Goal: Task Accomplishment & Management: Manage account settings

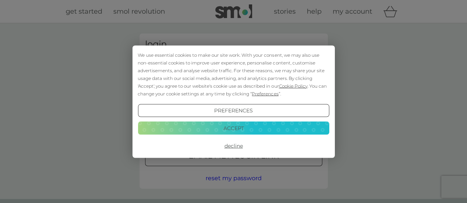
click at [230, 143] on button "Decline" at bounding box center [233, 145] width 191 height 13
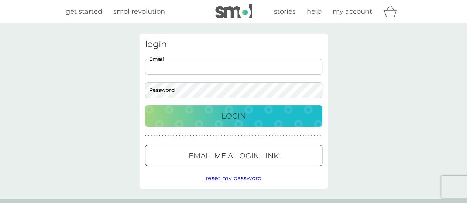
click at [280, 65] on input "Email" at bounding box center [233, 67] width 177 height 16
type input "[EMAIL_ADDRESS][DOMAIN_NAME]"
click at [145, 105] on button "Login" at bounding box center [233, 115] width 177 height 21
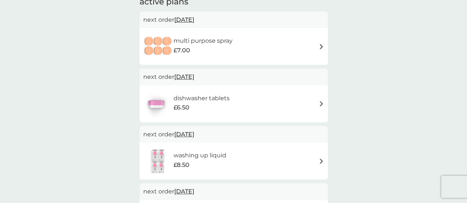
scroll to position [44, 0]
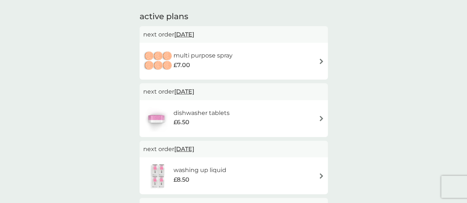
click at [318, 116] on img at bounding box center [321, 119] width 6 height 6
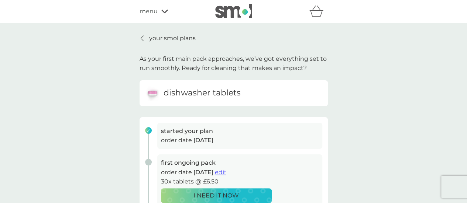
click at [355, 130] on div "your smol plans As your first main pack approaches, we’ve got everything set to…" at bounding box center [233, 181] width 467 height 317
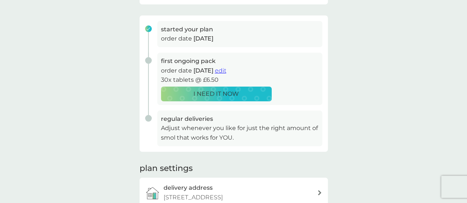
scroll to position [103, 0]
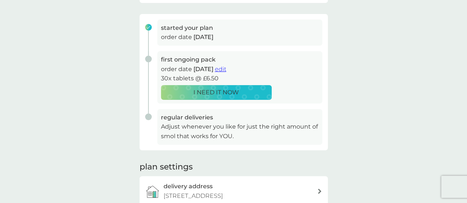
click at [226, 68] on span "edit" at bounding box center [220, 69] width 11 height 7
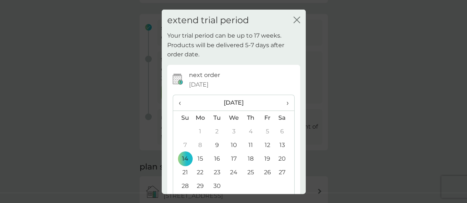
click at [185, 184] on td "28" at bounding box center [182, 186] width 19 height 14
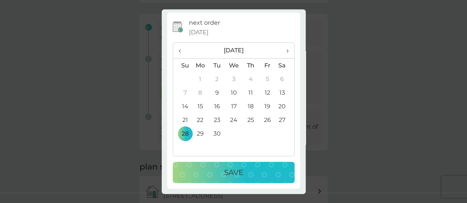
click at [249, 168] on div "Save" at bounding box center [233, 173] width 107 height 12
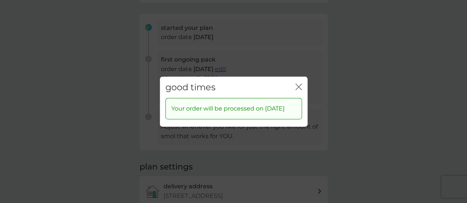
click at [297, 84] on icon "close" at bounding box center [296, 87] width 3 height 6
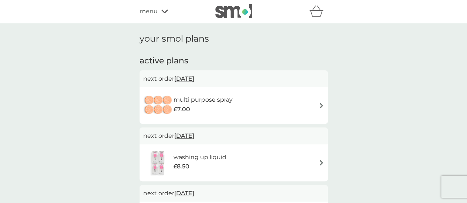
click at [314, 11] on icon "basket" at bounding box center [315, 13] width 13 height 7
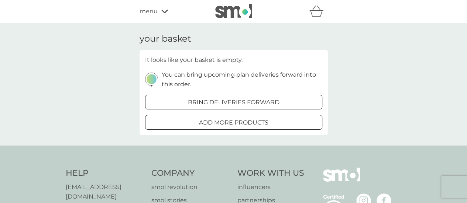
click at [228, 120] on div at bounding box center [233, 123] width 27 height 8
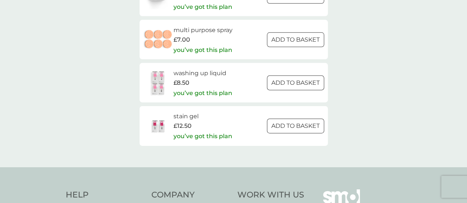
scroll to position [1224, 0]
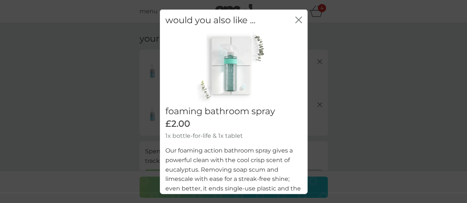
click at [289, 17] on div "would you also like ... close" at bounding box center [234, 20] width 148 height 22
click at [295, 18] on icon "close" at bounding box center [296, 20] width 3 height 6
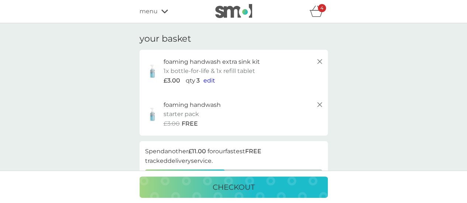
click at [148, 11] on span "menu" at bounding box center [148, 12] width 18 height 10
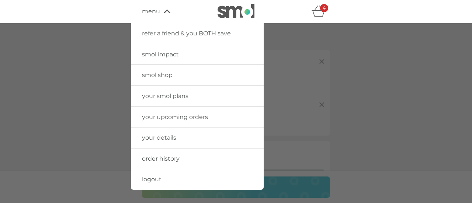
click at [153, 73] on span "smol shop" at bounding box center [157, 75] width 31 height 7
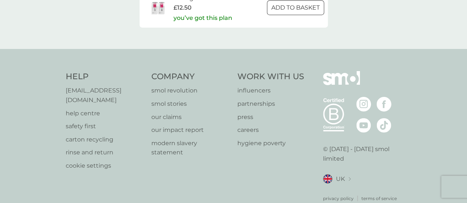
scroll to position [1271, 0]
